Goal: Information Seeking & Learning: Learn about a topic

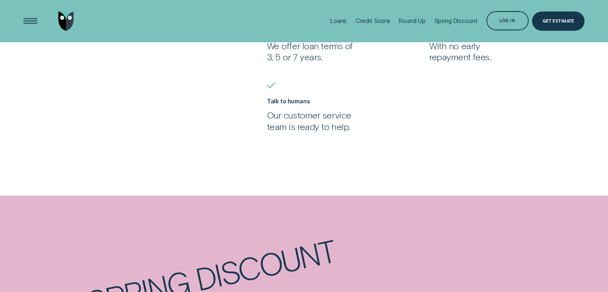
scroll to position [804, 0]
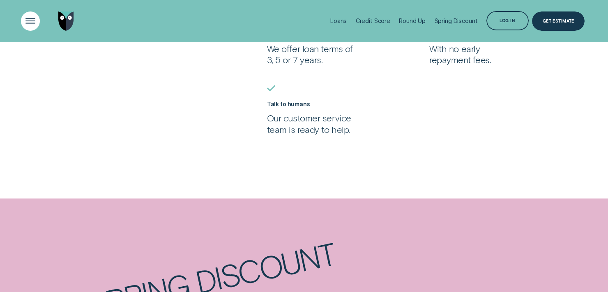
drag, startPoint x: 0, startPoint y: 0, endPoint x: 29, endPoint y: 23, distance: 37.1
click at [29, 23] on div "Open Menu" at bounding box center [30, 21] width 27 height 27
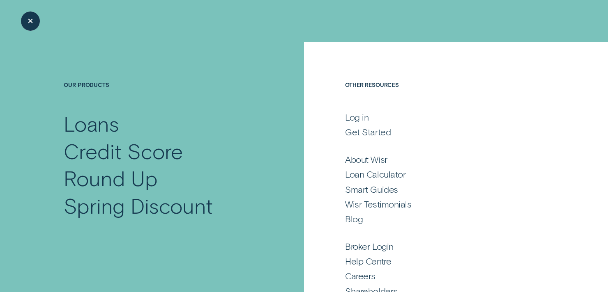
scroll to position [0, 0]
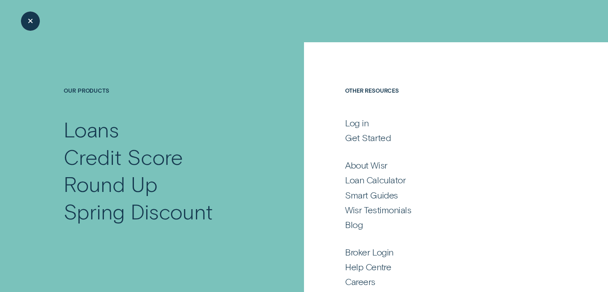
click at [97, 131] on div "Loans" at bounding box center [91, 130] width 55 height 28
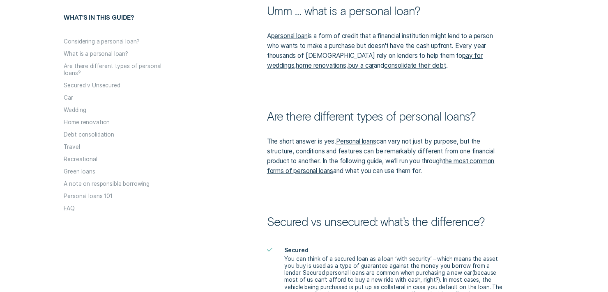
scroll to position [614, 0]
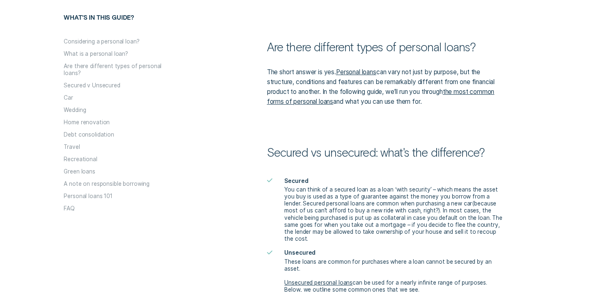
drag, startPoint x: 0, startPoint y: 0, endPoint x: 472, endPoint y: 106, distance: 483.5
click at [472, 106] on p "The short answer is yes. Personal loans can vary not just by purpose, but the s…" at bounding box center [385, 86] width 237 height 39
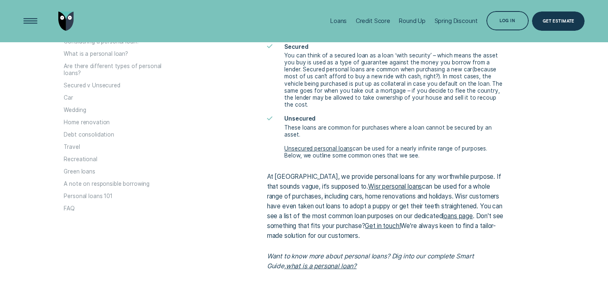
scroll to position [707, 0]
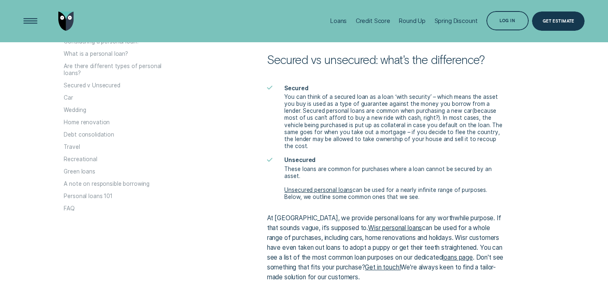
drag, startPoint x: 472, startPoint y: 106, endPoint x: 186, endPoint y: 137, distance: 287.5
click at [186, 137] on li "Debt consolidation" at bounding box center [141, 132] width 155 height 12
click at [94, 88] on button "Secured v Unsecured" at bounding box center [92, 85] width 56 height 7
